Goal: Navigation & Orientation: Find specific page/section

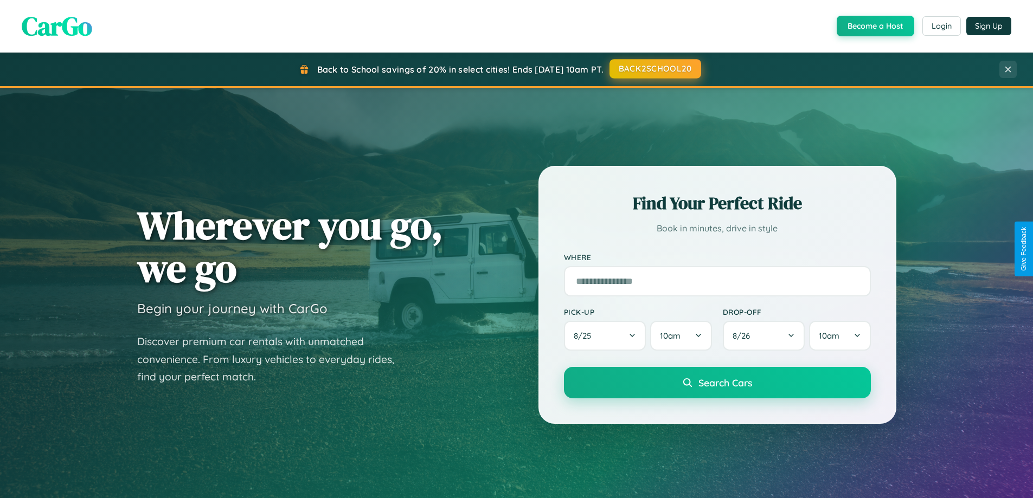
click at [655, 69] on button "BACK2SCHOOL20" at bounding box center [656, 69] width 92 height 20
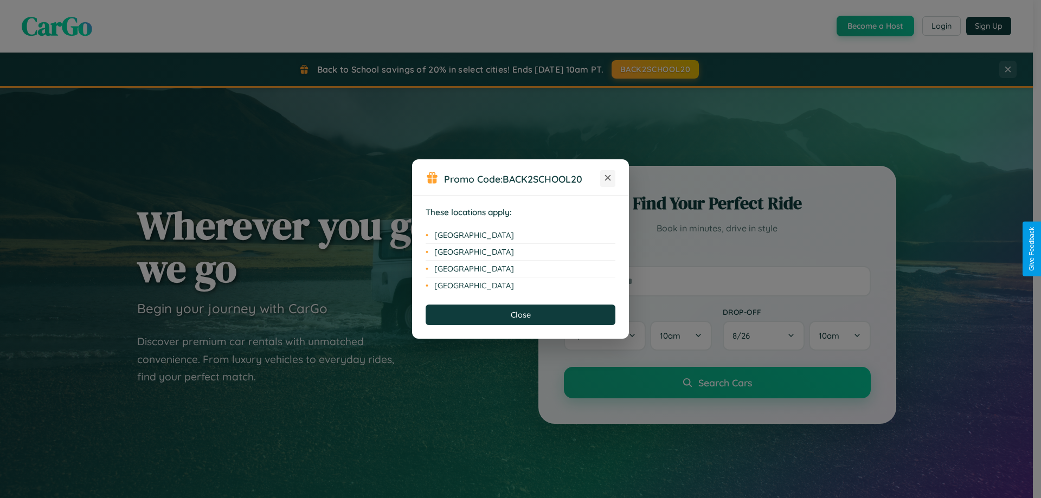
click at [608, 178] on icon at bounding box center [608, 178] width 6 height 6
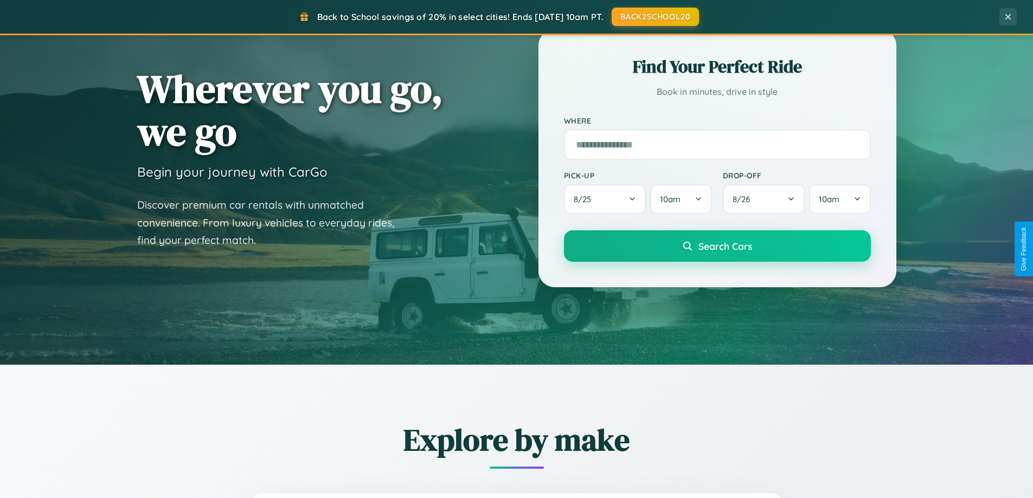
scroll to position [746, 0]
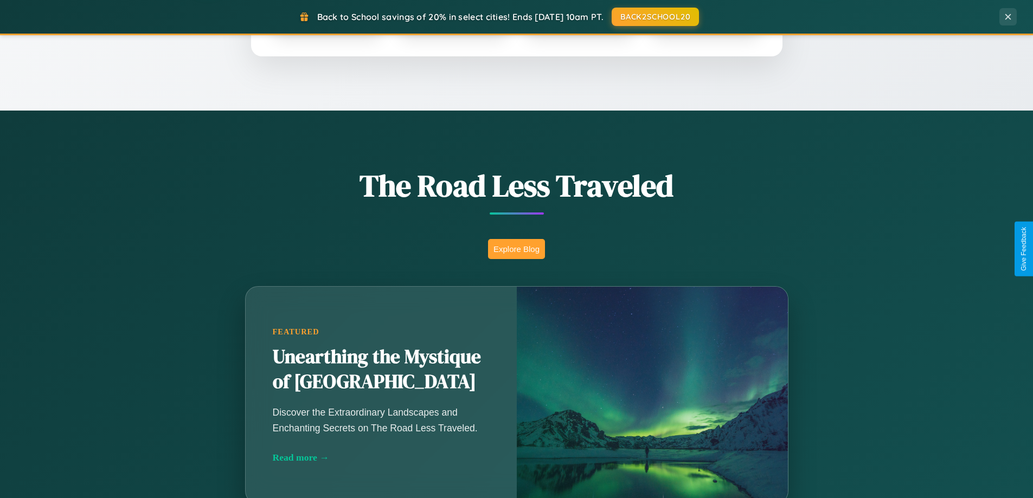
click at [516, 249] on button "Explore Blog" at bounding box center [516, 249] width 57 height 20
